Goal: Task Accomplishment & Management: Use online tool/utility

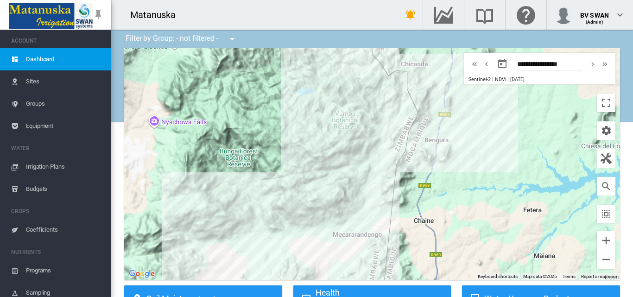
click at [35, 123] on span "Equipment" at bounding box center [65, 126] width 78 height 22
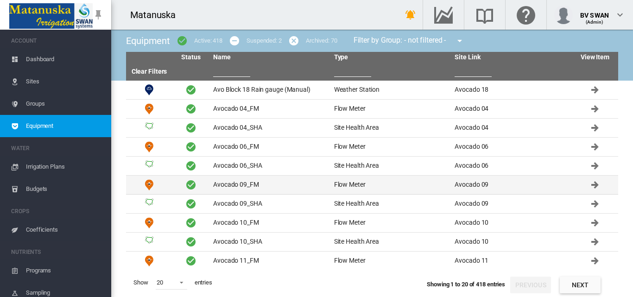
scroll to position [192, 0]
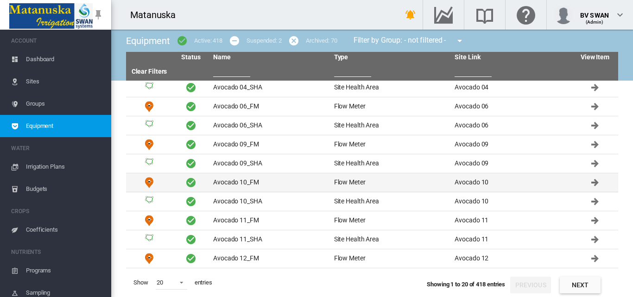
click at [296, 184] on td "Avocado 10_FM" at bounding box center [269, 182] width 121 height 19
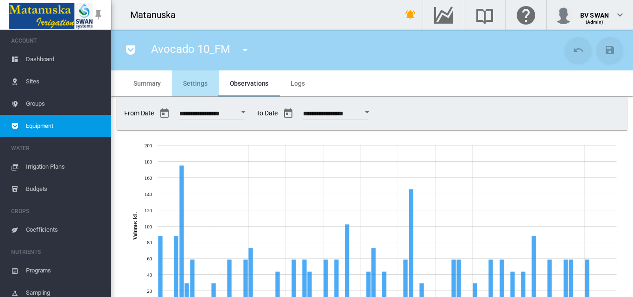
click at [195, 82] on span "Settings" at bounding box center [195, 83] width 24 height 7
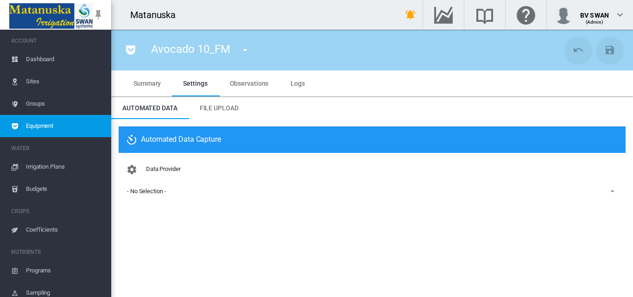
click at [230, 109] on span "File Upload" at bounding box center [219, 107] width 39 height 7
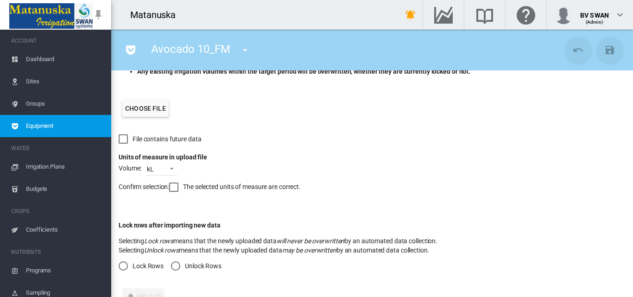
scroll to position [188, 0]
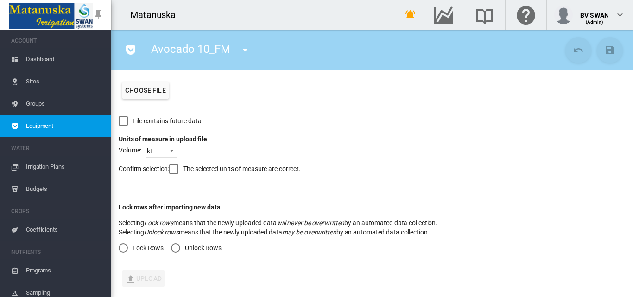
click at [173, 249] on div "Unlock Rows" at bounding box center [175, 247] width 9 height 9
click at [175, 167] on div at bounding box center [173, 168] width 9 height 9
click at [140, 90] on label "Choose file" at bounding box center [145, 90] width 46 height 17
click at [0, 0] on input "Choose file" at bounding box center [0, 0] width 0 height 0
click at [135, 277] on md-icon "icon-upload" at bounding box center [130, 279] width 11 height 11
